Goal: Information Seeking & Learning: Learn about a topic

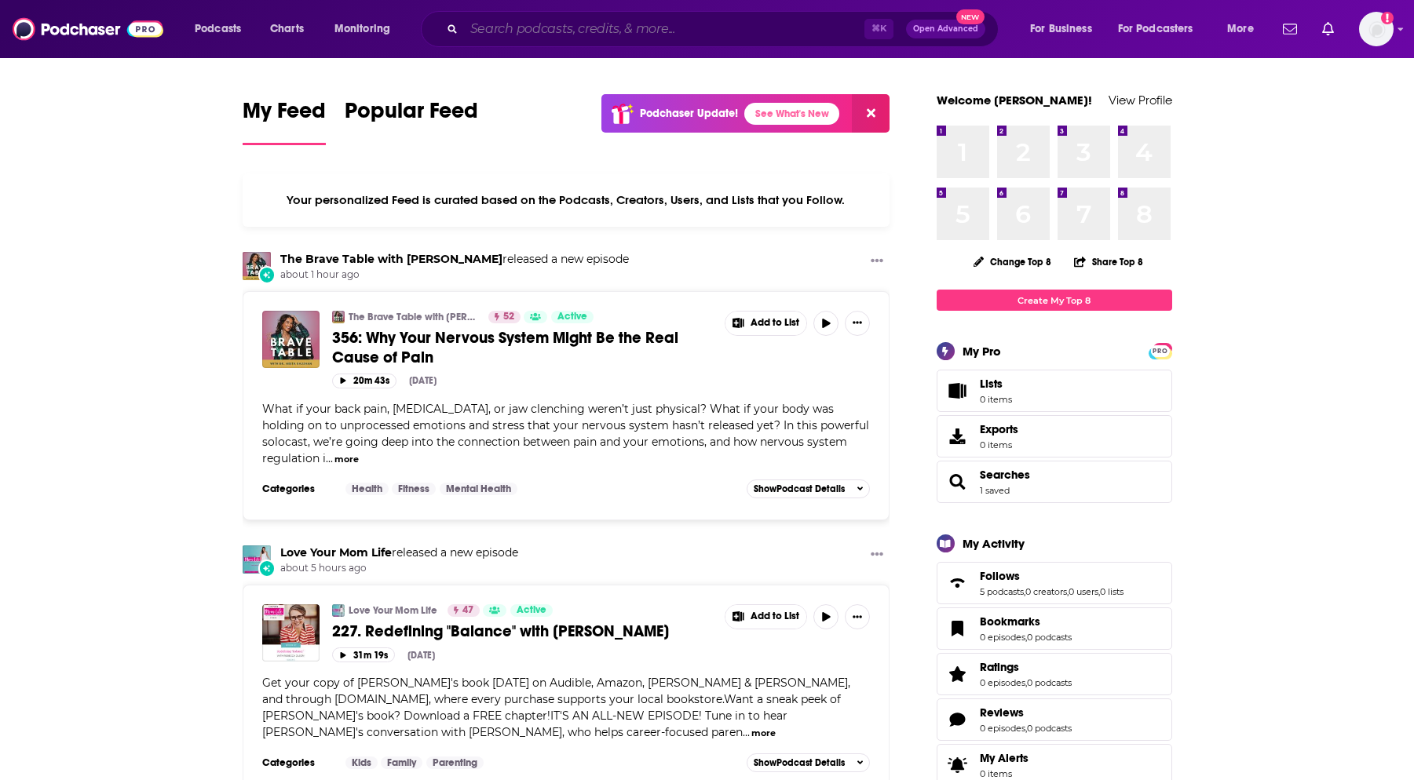
click at [637, 31] on input "Search podcasts, credits, & more..." at bounding box center [664, 28] width 400 height 25
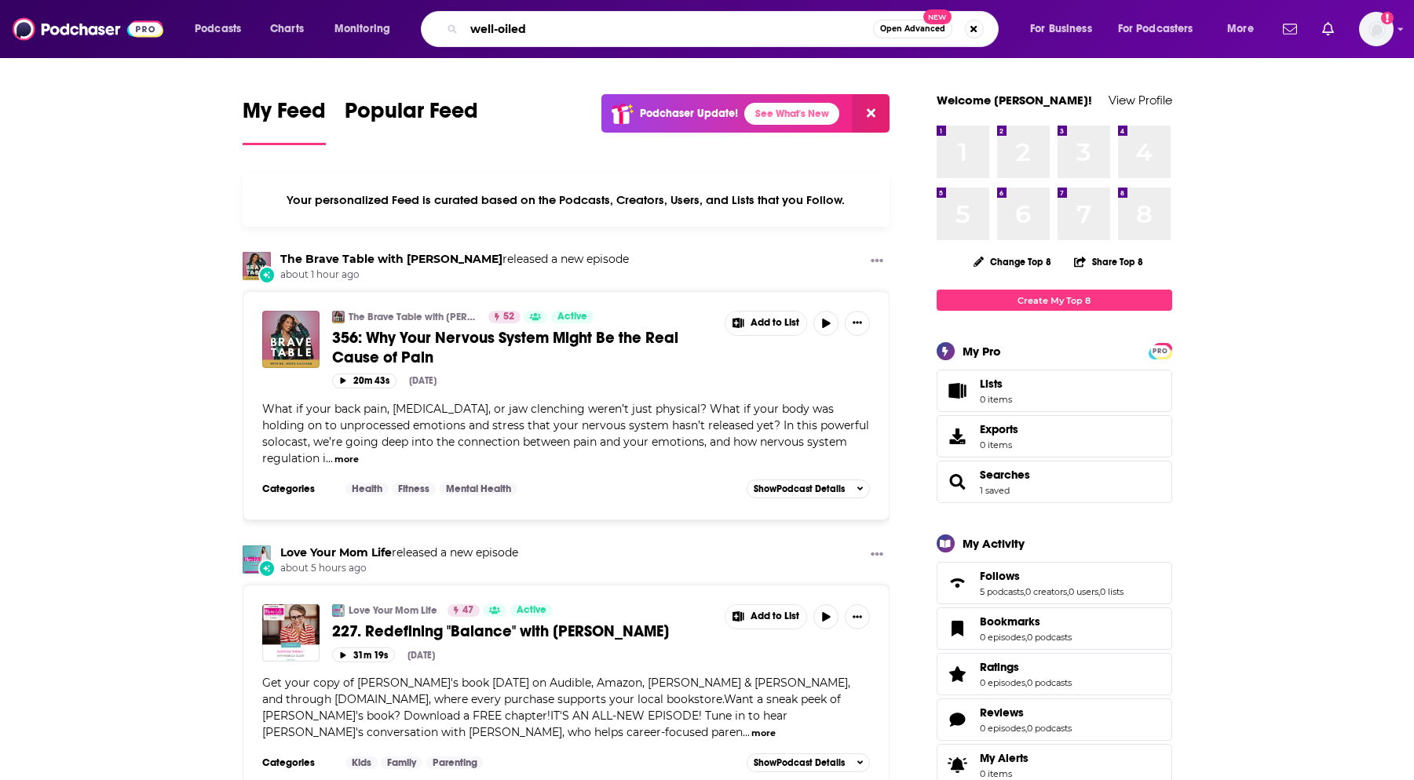
type input "well-oiled"
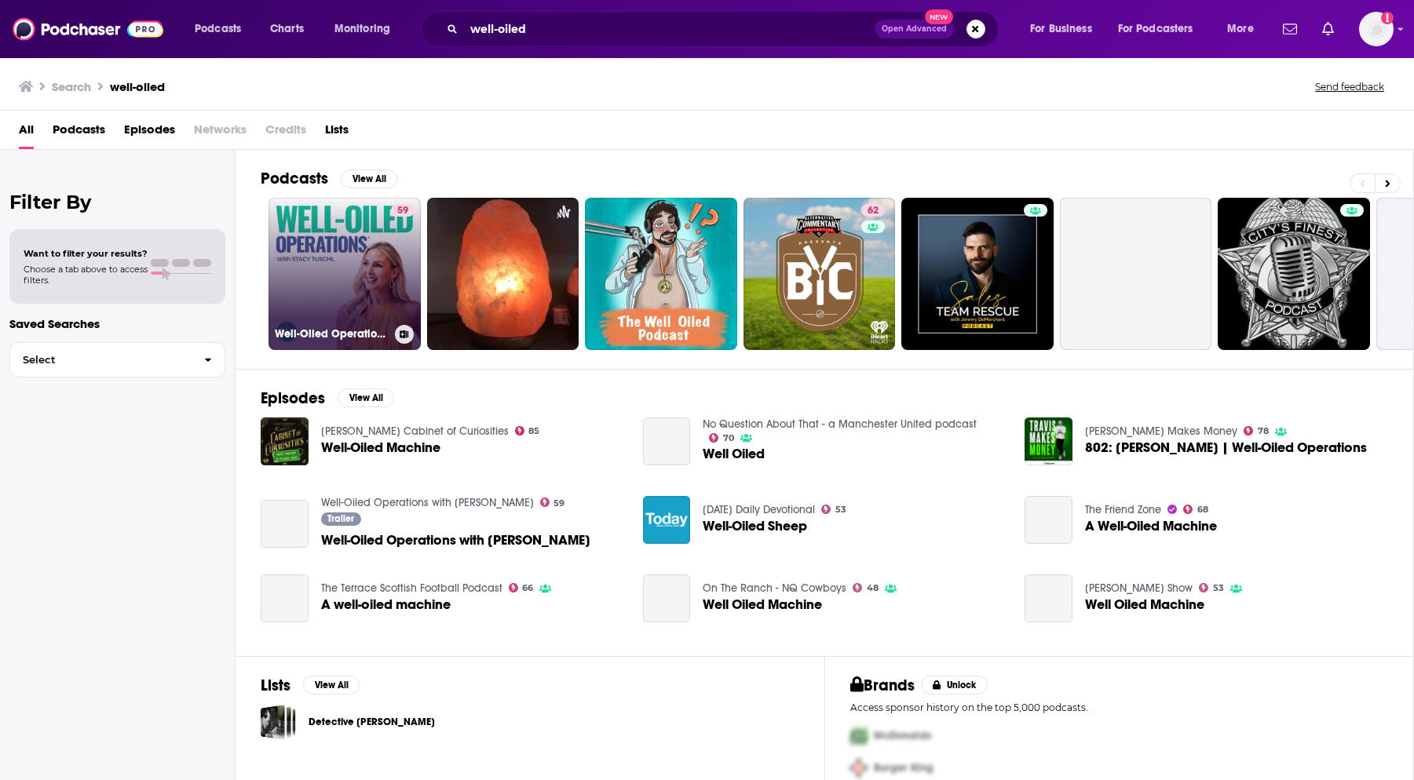
click at [345, 236] on link "59 Well-Oiled Operations with [PERSON_NAME]" at bounding box center [344, 274] width 152 height 152
